Goal: Complete application form

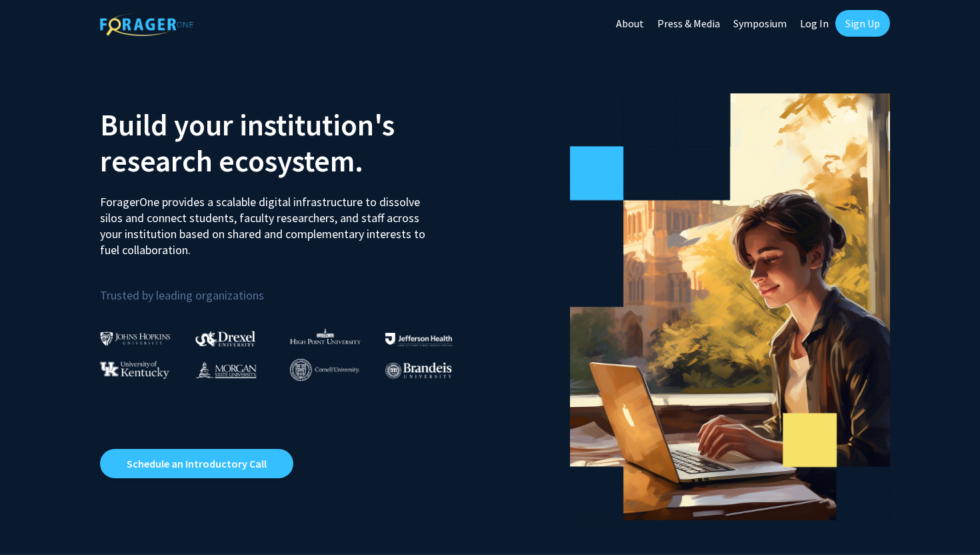
click at [816, 25] on link "Log In" at bounding box center [814, 23] width 42 height 47
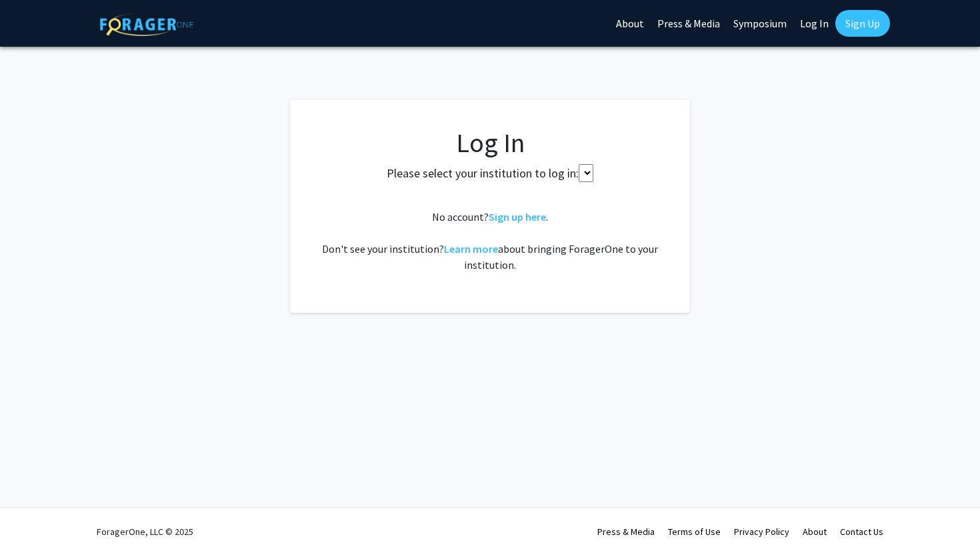
select select
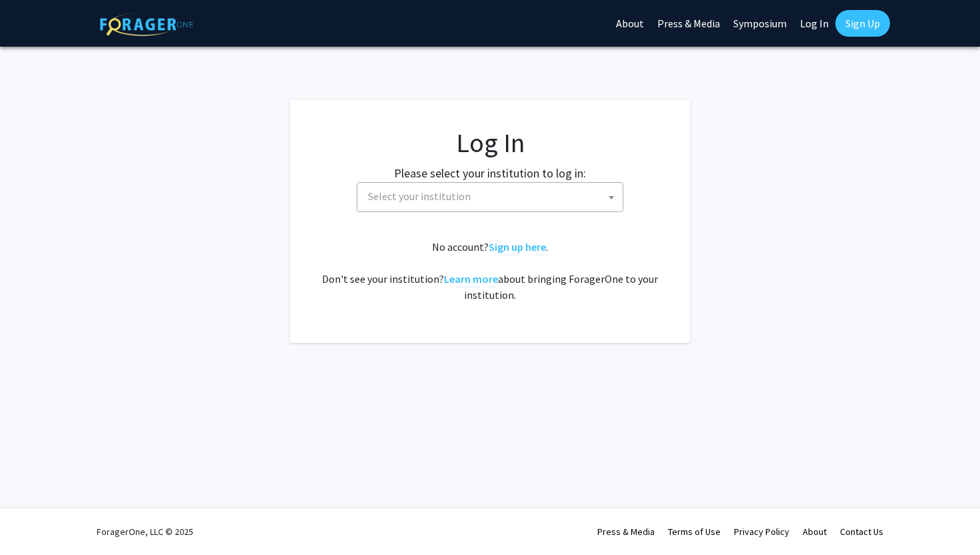
click at [532, 195] on span "Select your institution" at bounding box center [493, 196] width 260 height 27
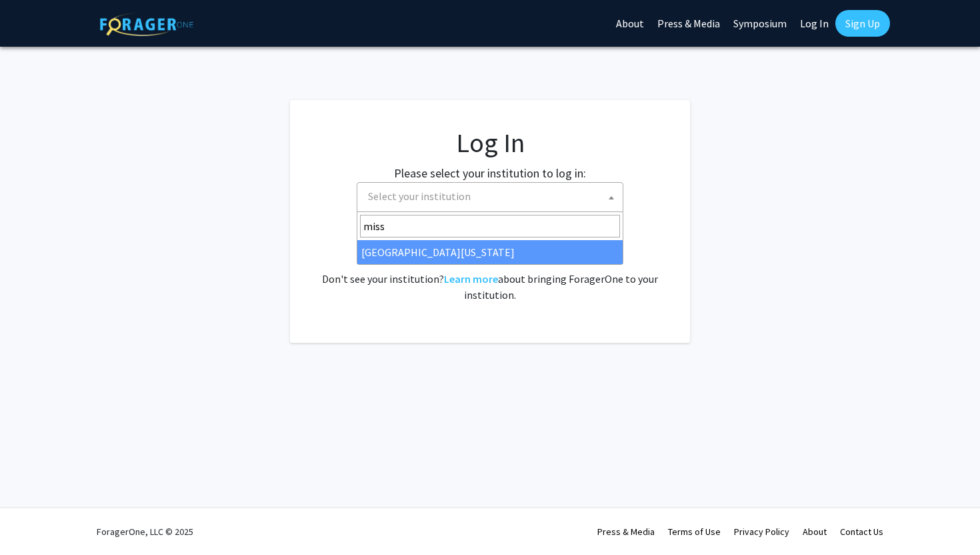
type input "miss"
select select "33"
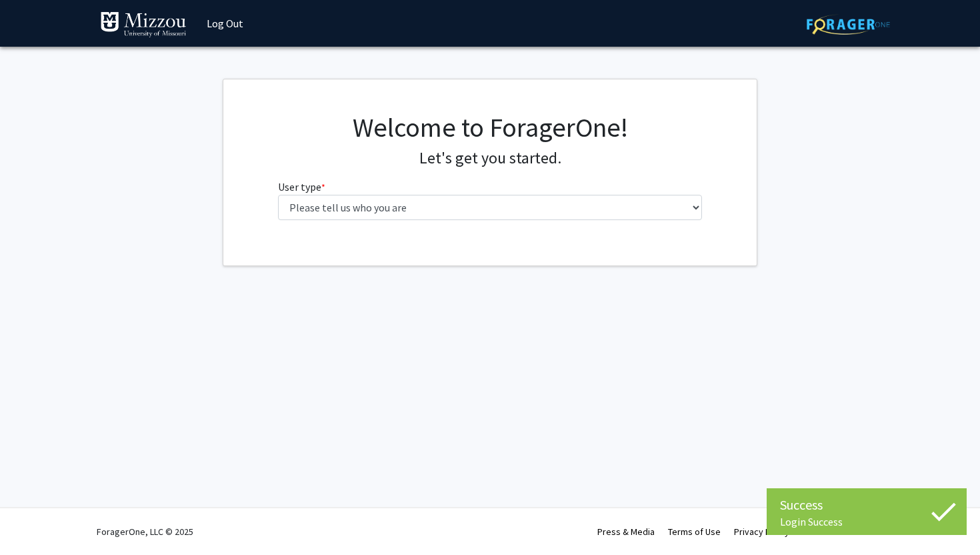
select select "1: undergrad"
click at [278, 195] on select "Please tell us who you are Undergraduate Student Master's Student Doctoral Cand…" at bounding box center [490, 207] width 425 height 25
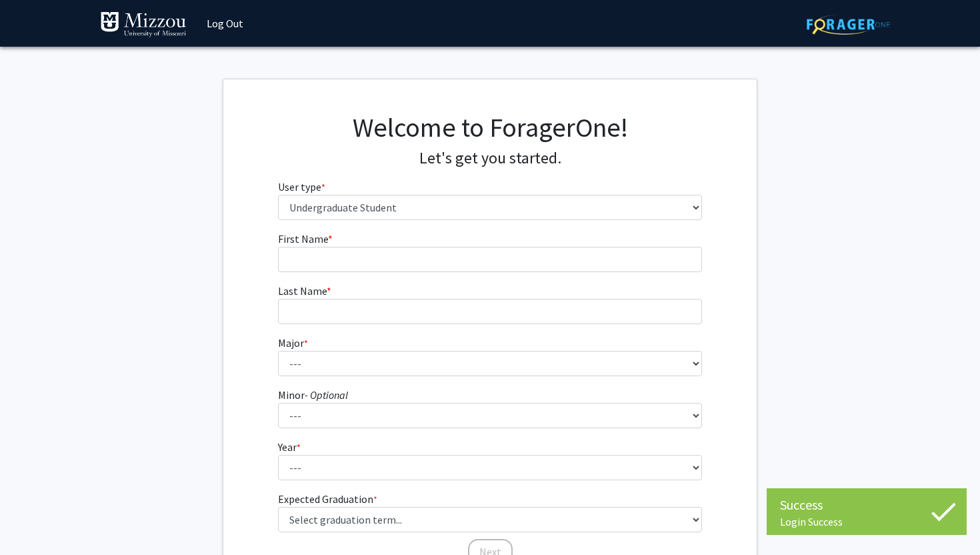
click at [493, 212] on select "Please tell us who you are Undergraduate Student Master's Student Doctoral Cand…" at bounding box center [490, 207] width 425 height 25
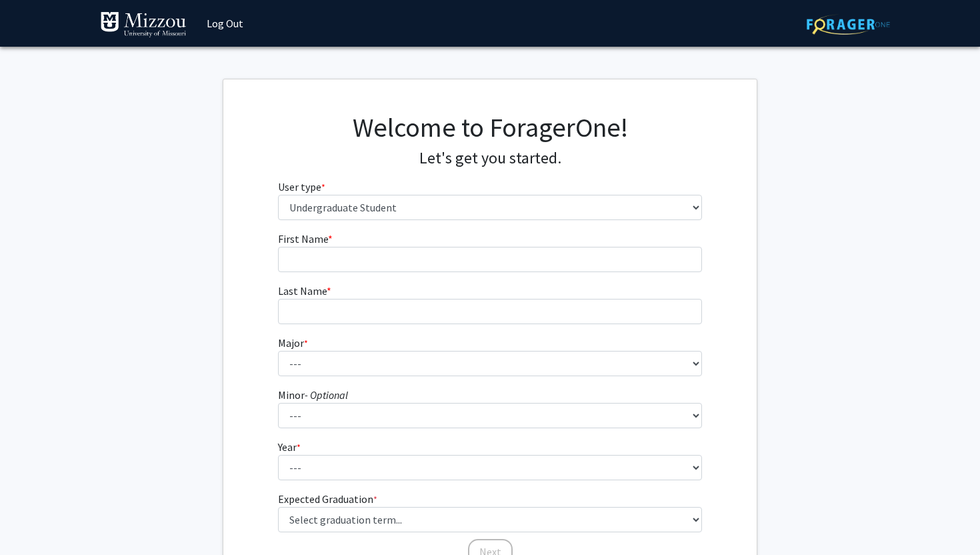
click at [278, 195] on select "Please tell us who you are Undergraduate Student Master's Student Doctoral Cand…" at bounding box center [490, 207] width 425 height 25
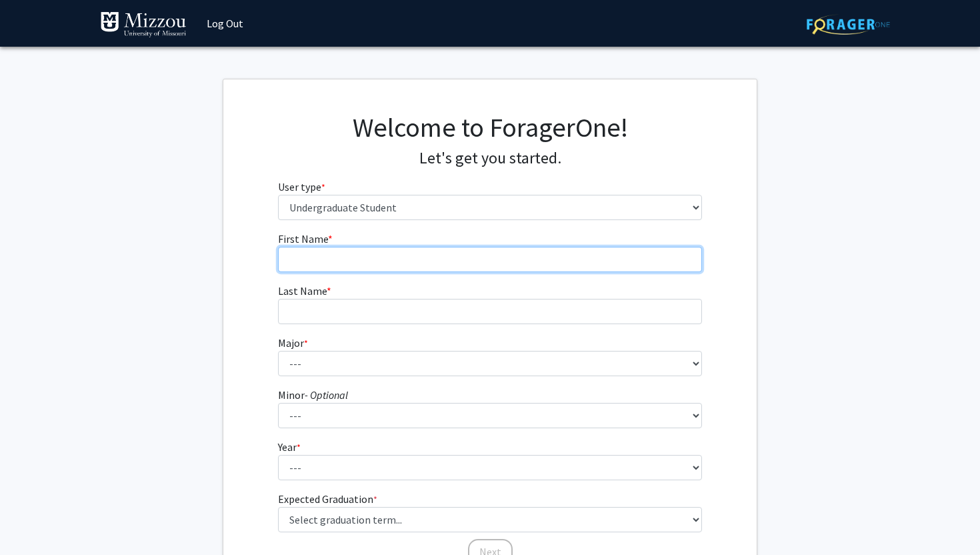
click at [455, 261] on input "First Name * required" at bounding box center [490, 259] width 425 height 25
type input "[PERSON_NAME]"
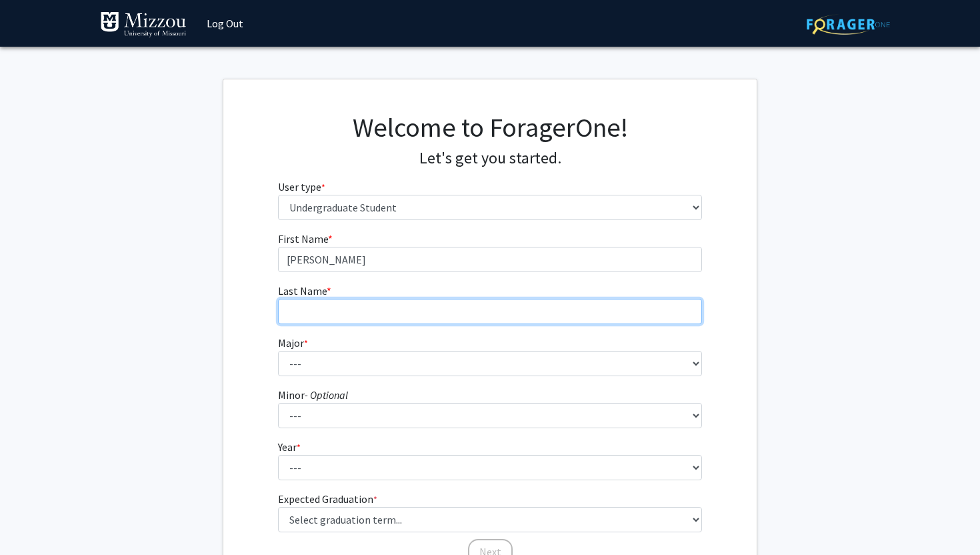
click at [424, 307] on input "Last Name * required" at bounding box center [490, 311] width 425 height 25
type input "[PERSON_NAME]"
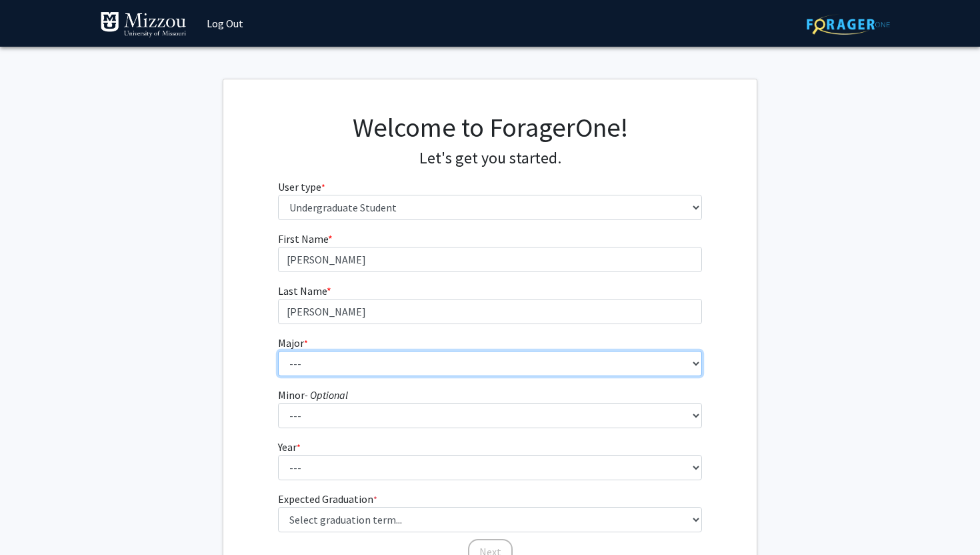
click at [377, 364] on select "--- Agribusiness Management Agricultural Education Agricultural Education: Comm…" at bounding box center [490, 363] width 425 height 25
select select "8: 2497"
click at [278, 351] on select "--- Agribusiness Management Agricultural Education Agricultural Education: Comm…" at bounding box center [490, 363] width 425 height 25
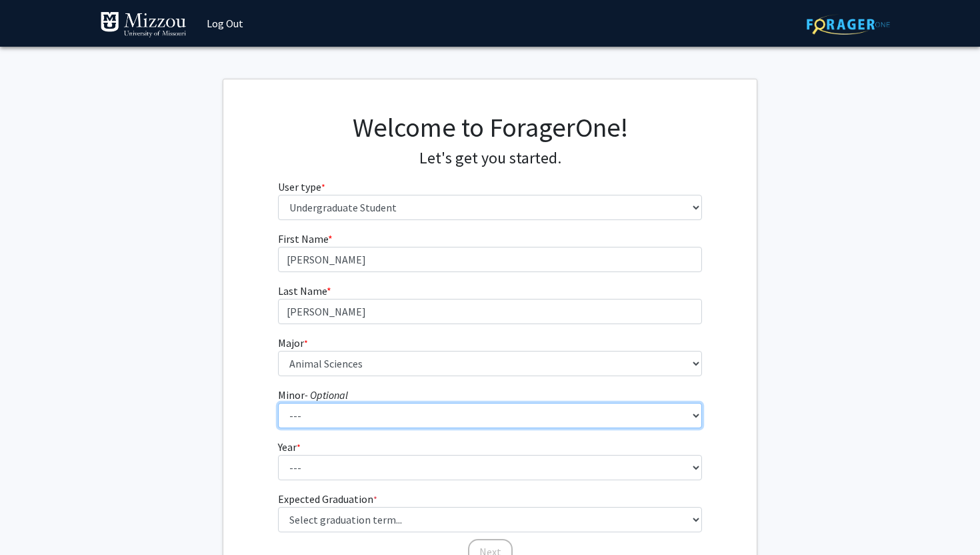
click at [421, 419] on select "--- Accountancy Aerospace Engineering Aerospace Studies Agribusiness Management…" at bounding box center [490, 415] width 425 height 25
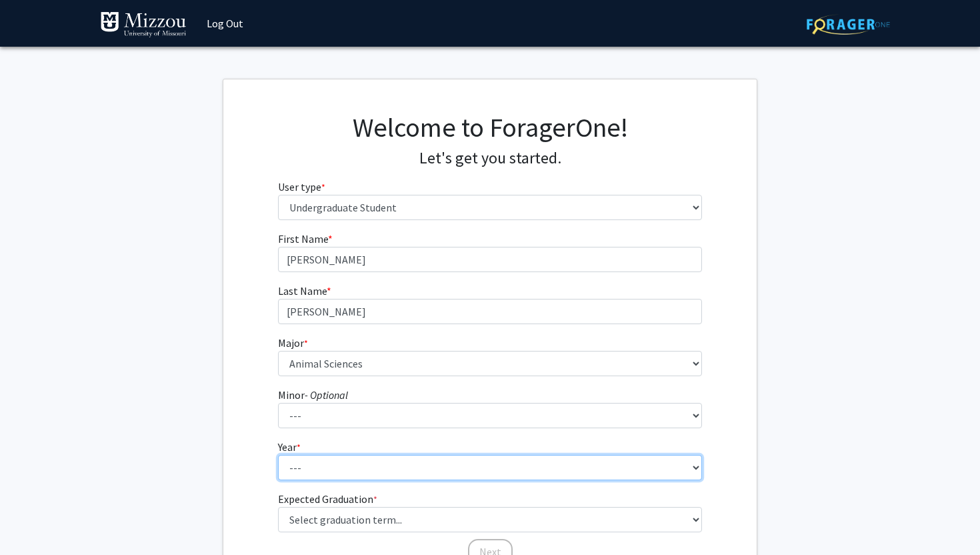
click at [336, 465] on select "--- First-year Sophomore Junior Senior Postbaccalaureate Certificate" at bounding box center [490, 467] width 425 height 25
select select "1: first-year"
click at [278, 455] on select "--- First-year Sophomore Junior Senior Postbaccalaureate Certificate" at bounding box center [490, 467] width 425 height 25
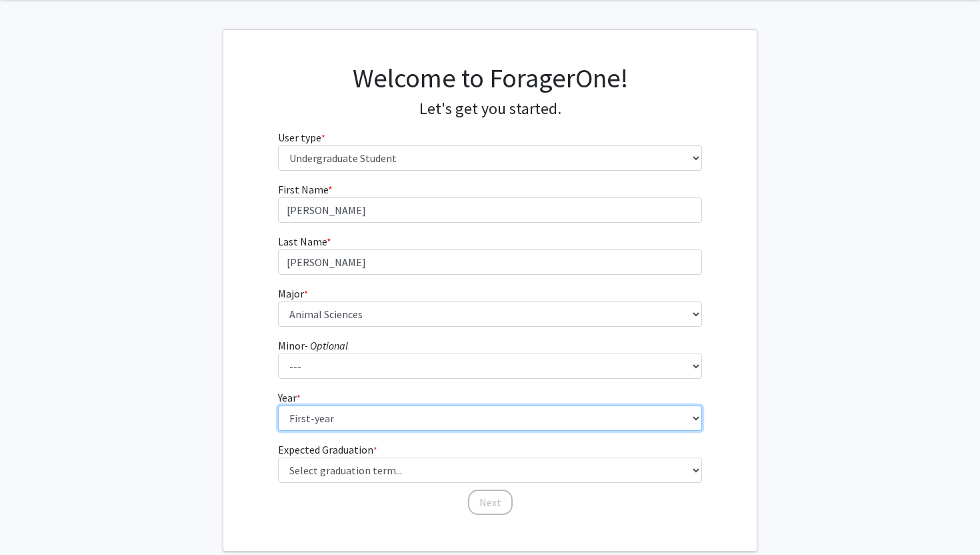
scroll to position [55, 0]
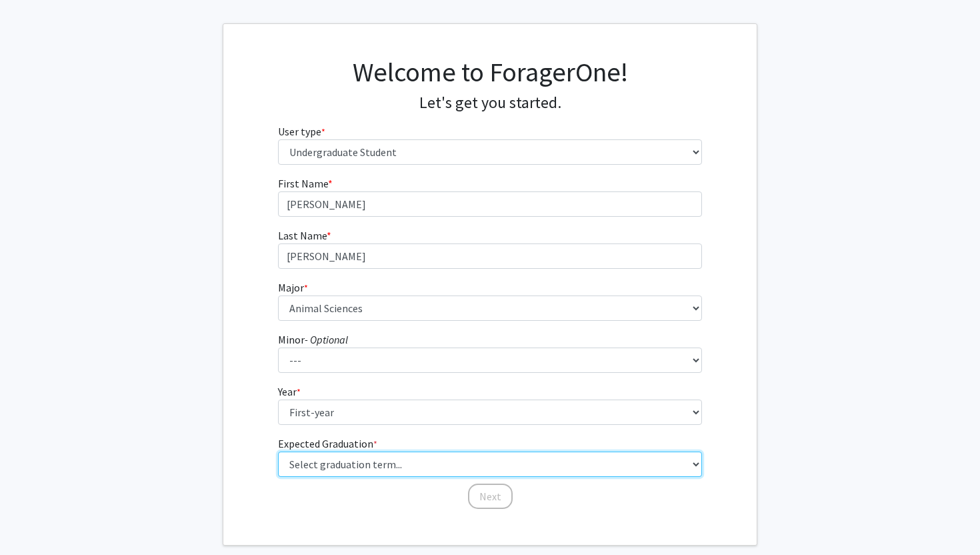
click at [327, 471] on select "Select graduation term... Spring 2025 Summer 2025 Fall 2025 Winter 2025 Spring …" at bounding box center [490, 463] width 425 height 25
